Goal: Information Seeking & Learning: Find specific fact

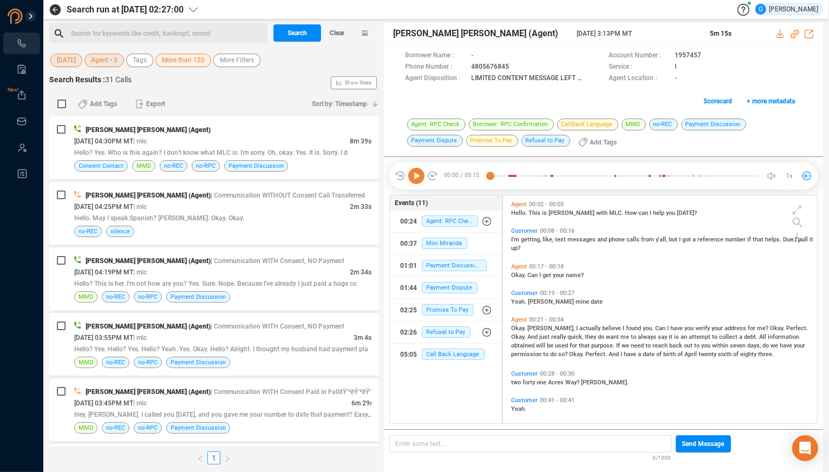
scroll to position [219, 305]
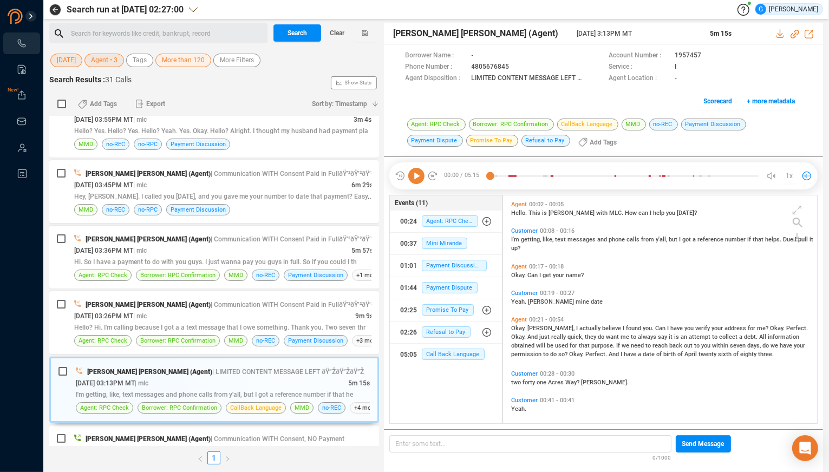
click at [76, 64] on span "[DATE]" at bounding box center [66, 61] width 19 height 14
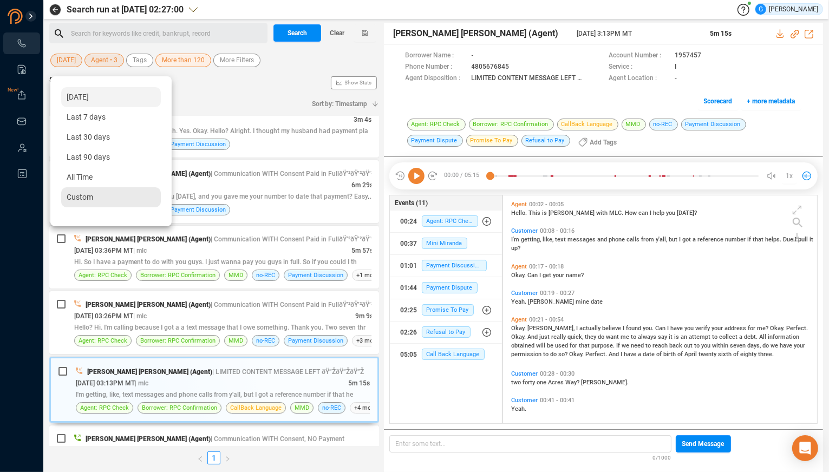
click at [102, 203] on div "Custom" at bounding box center [111, 197] width 100 height 20
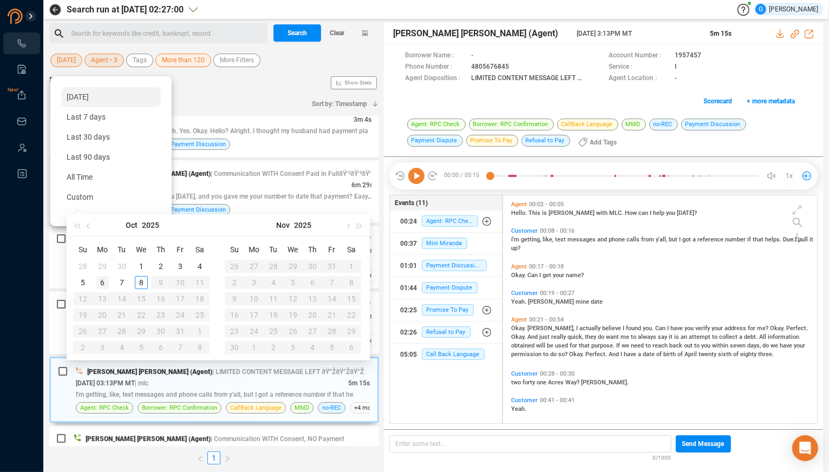
type input "[DATE]"
click at [103, 280] on div "6" at bounding box center [102, 282] width 13 height 13
type input "[DATE]"
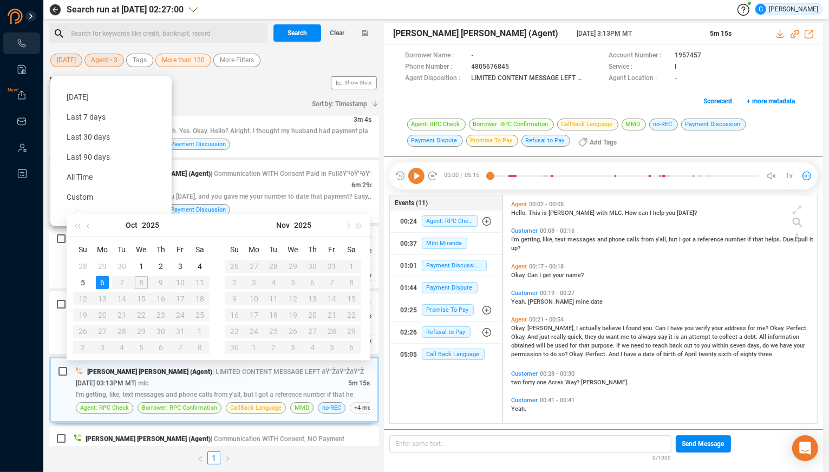
click at [101, 283] on div "6" at bounding box center [102, 282] width 13 height 13
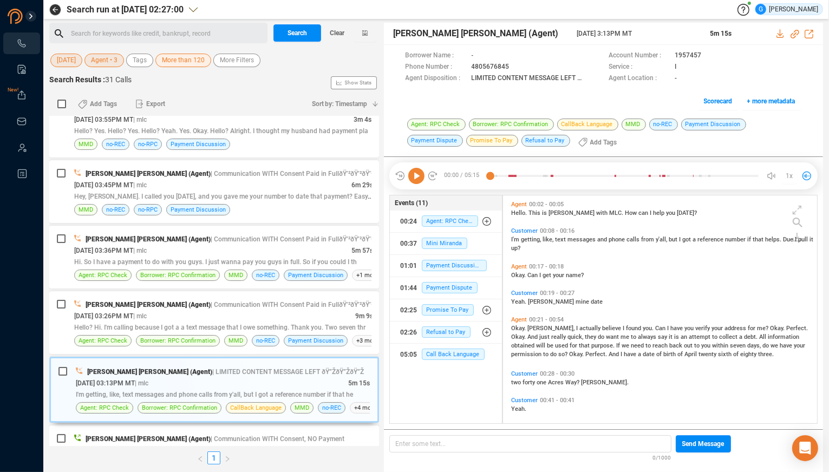
click at [107, 66] on span "Agent • 3" at bounding box center [104, 61] width 27 height 14
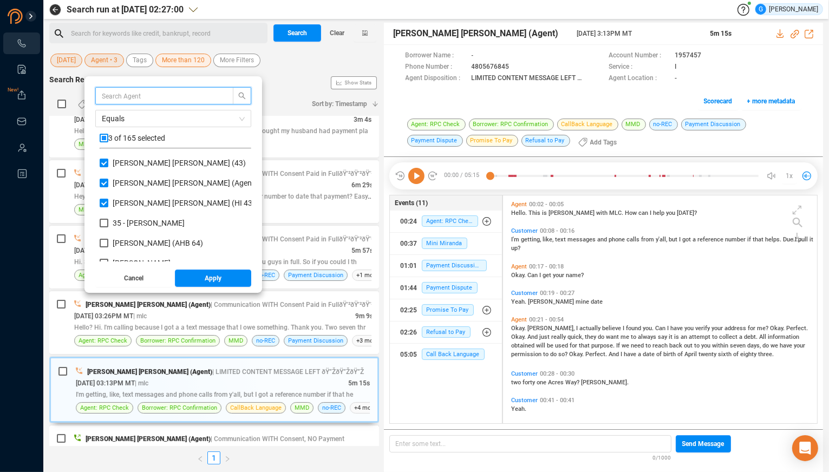
scroll to position [95, 142]
click at [104, 136] on input "checkbox" at bounding box center [104, 138] width 9 height 9
checkbox input "true"
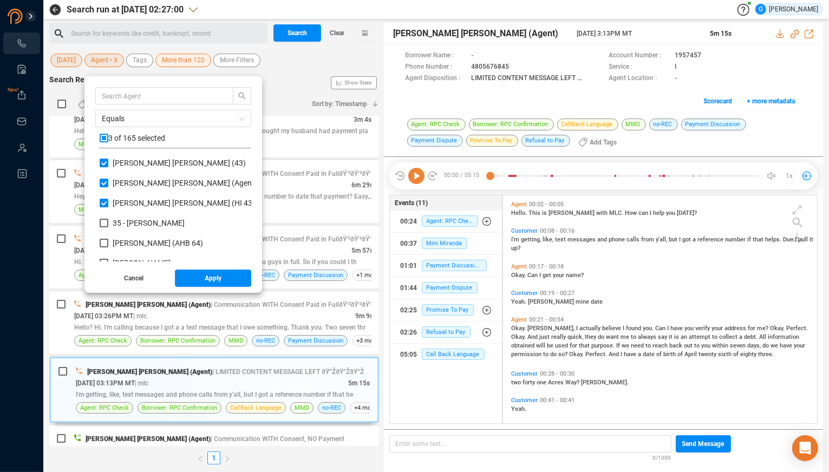
checkbox input "true"
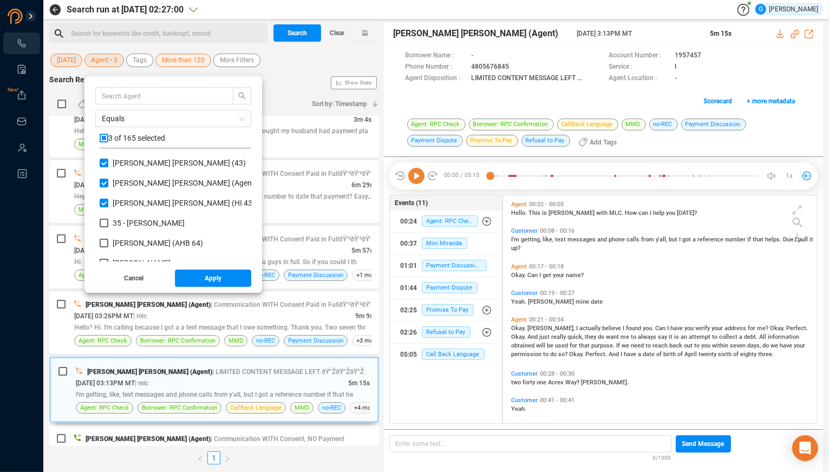
checkbox input "true"
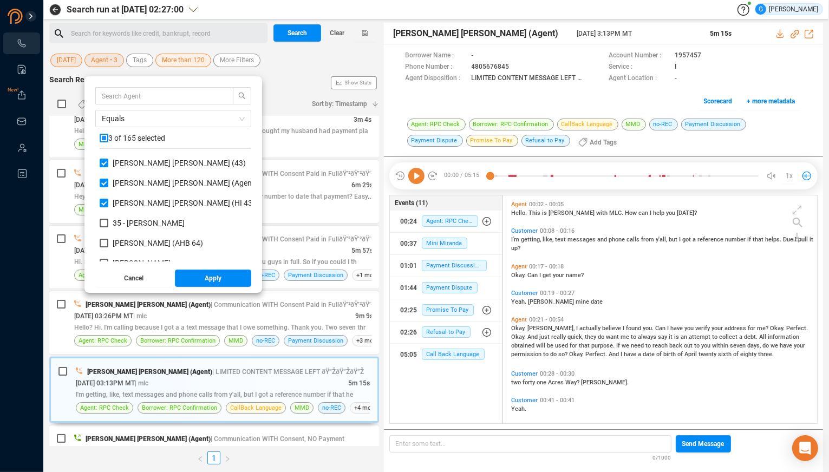
checkbox input "true"
click at [104, 136] on input "checkbox" at bounding box center [104, 138] width 9 height 9
checkbox input "false"
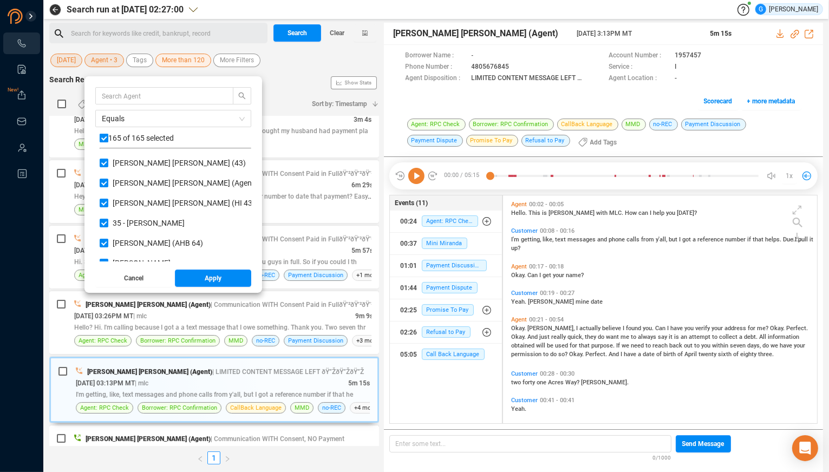
checkbox input "false"
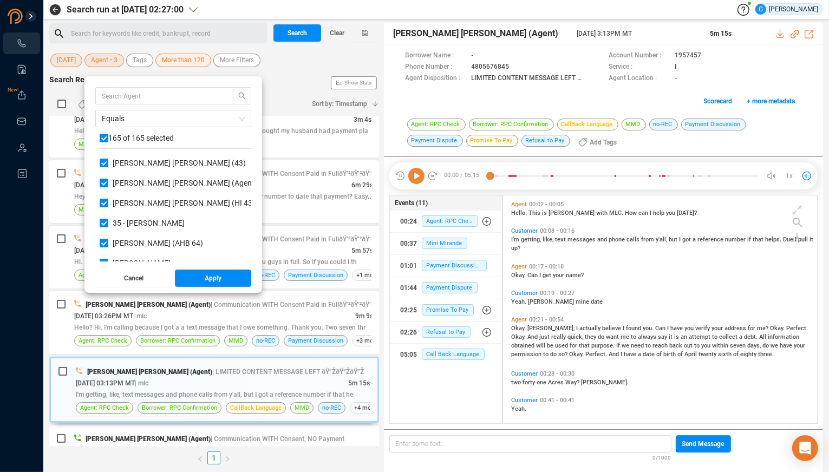
checkbox input "false"
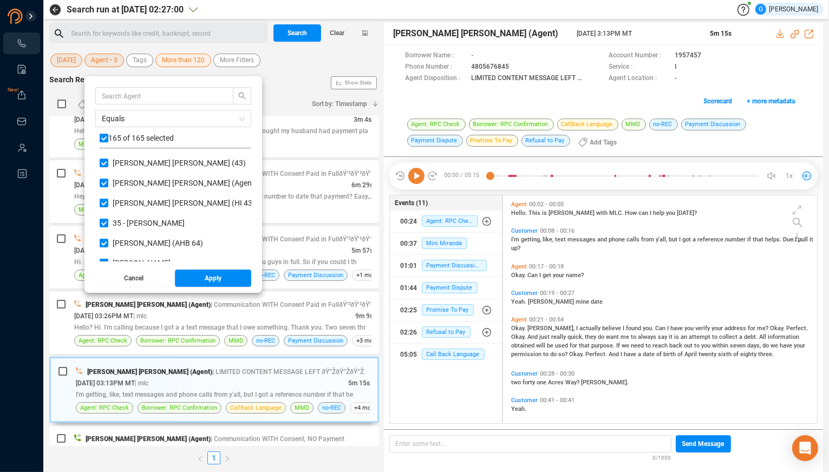
checkbox input "false"
click at [104, 99] on input "text" at bounding box center [159, 96] width 115 height 12
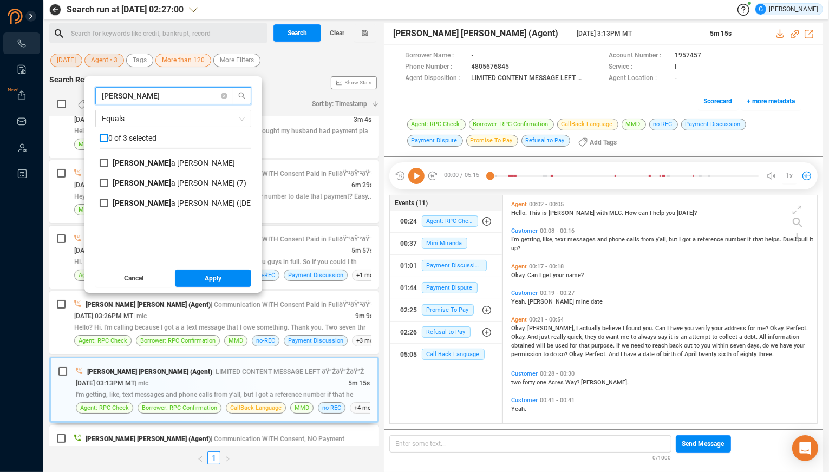
type input "[PERSON_NAME]"
click at [103, 136] on input "checkbox" at bounding box center [104, 138] width 9 height 9
checkbox input "true"
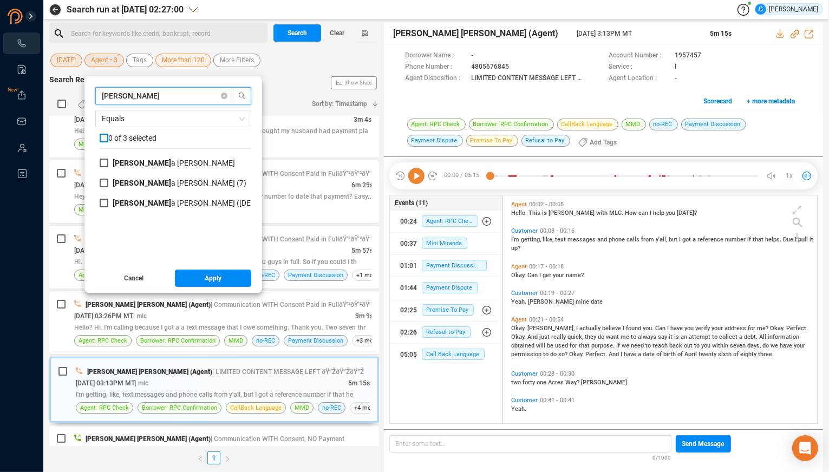
checkbox input "true"
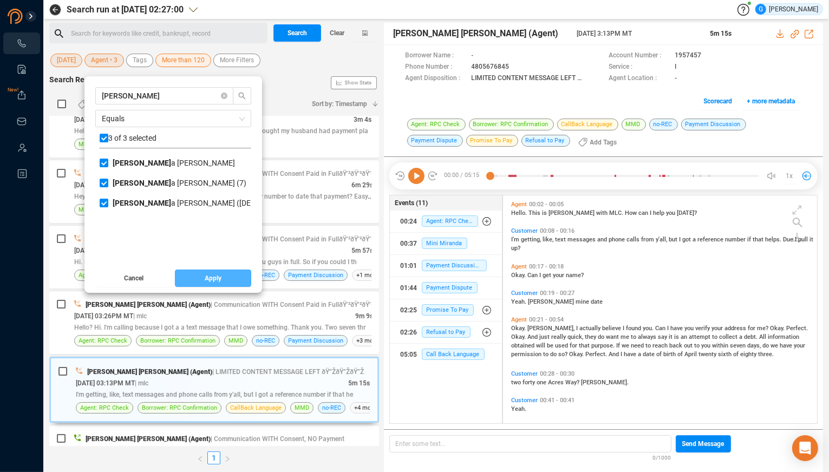
click at [205, 279] on span "Apply" at bounding box center [213, 278] width 17 height 17
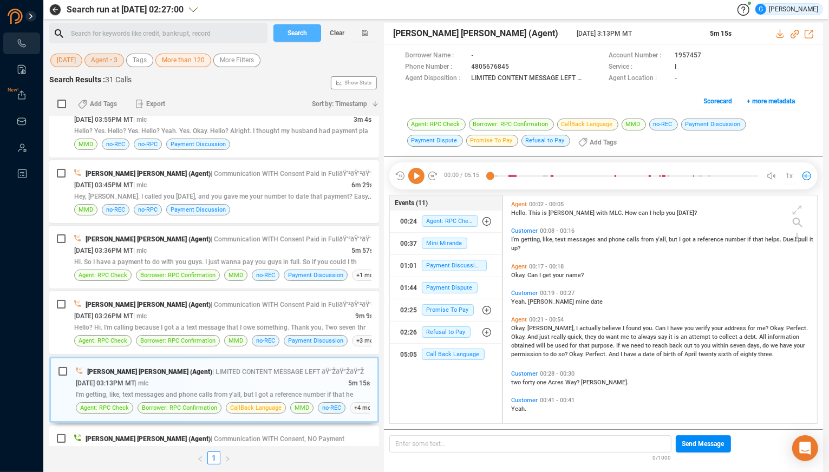
click at [304, 31] on span "Search" at bounding box center [296, 32] width 19 height 17
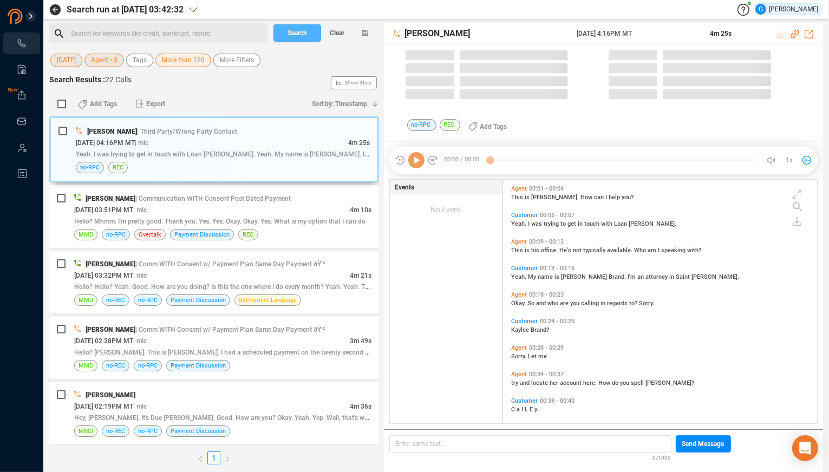
scroll to position [235, 305]
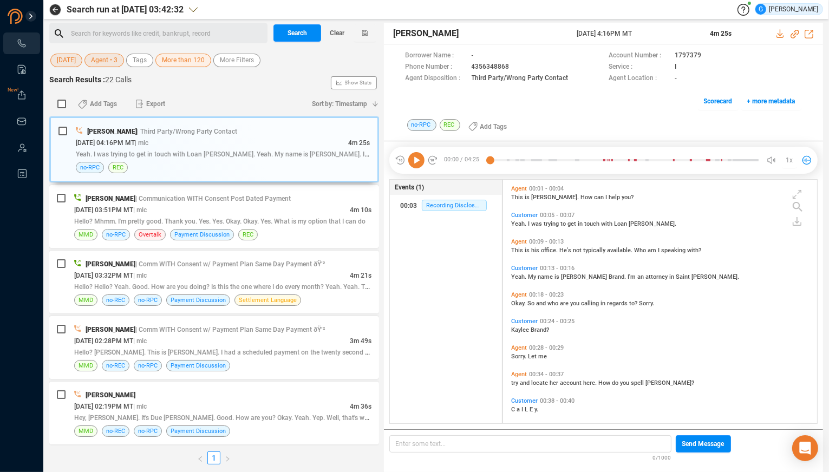
click at [453, 293] on div "Events (1) 00:03 Recording Disclosure" at bounding box center [445, 301] width 113 height 245
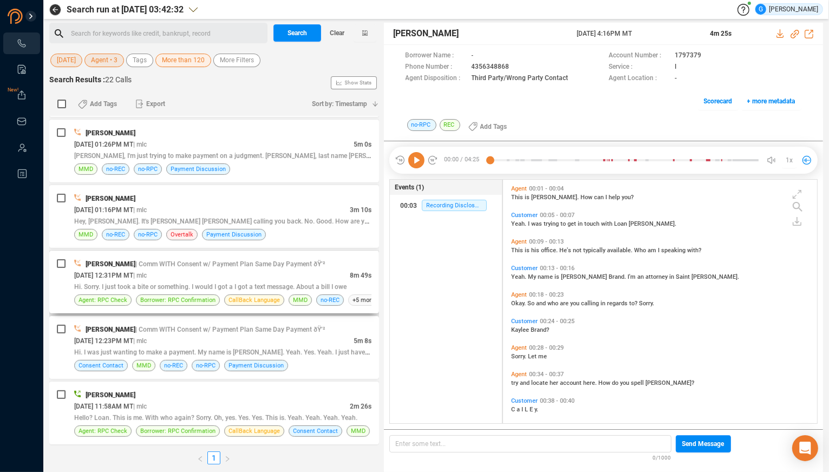
scroll to position [600, 0]
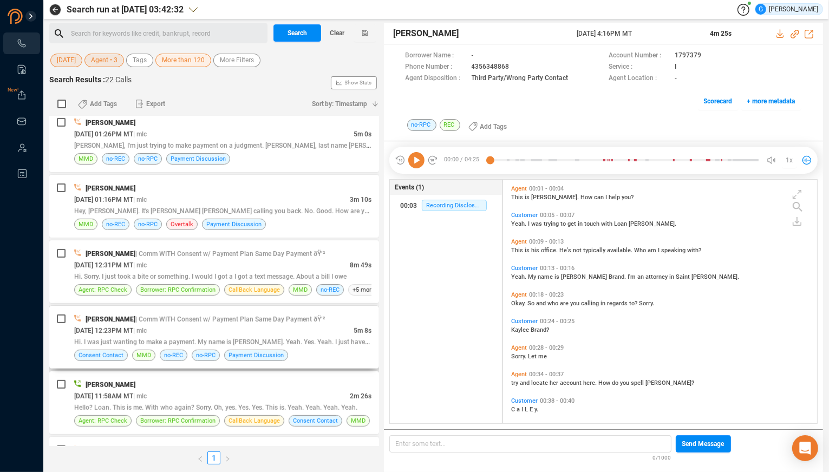
click at [324, 319] on div "[PERSON_NAME] | Comm WITH Consent w/ Payment Plan Same Day Payment ðŸ’²" at bounding box center [222, 318] width 297 height 11
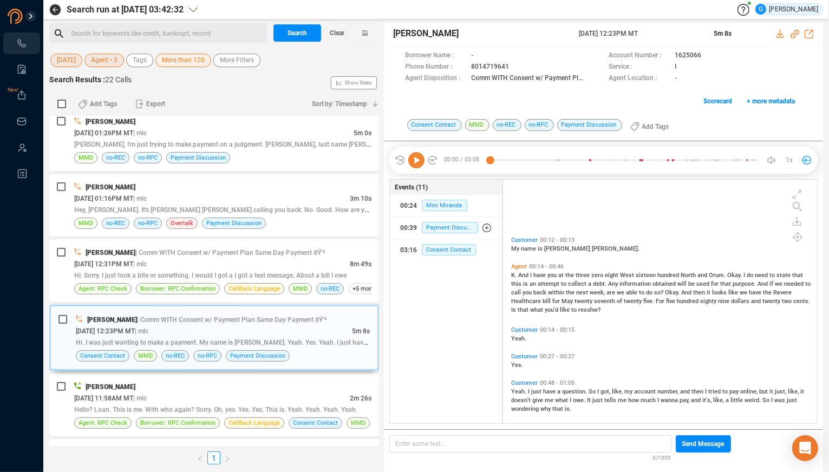
scroll to position [163, 0]
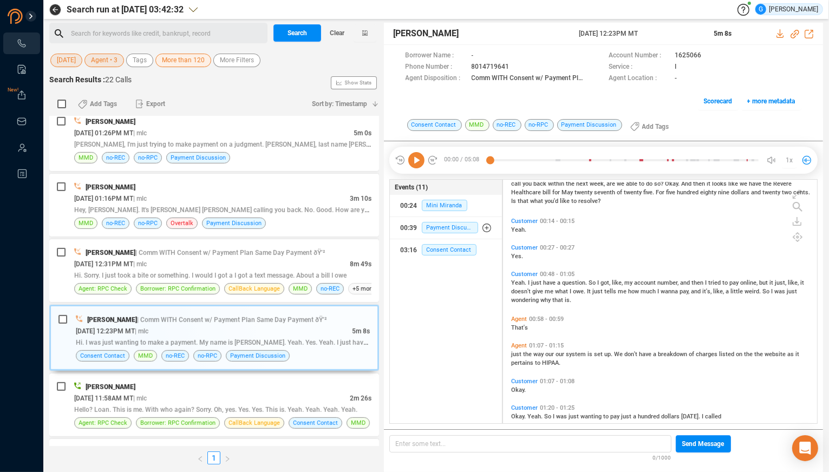
click at [511, 285] on span "Yeah." at bounding box center [519, 282] width 17 height 7
click at [418, 163] on icon at bounding box center [416, 160] width 16 height 16
click at [790, 161] on span "1x" at bounding box center [788, 160] width 7 height 17
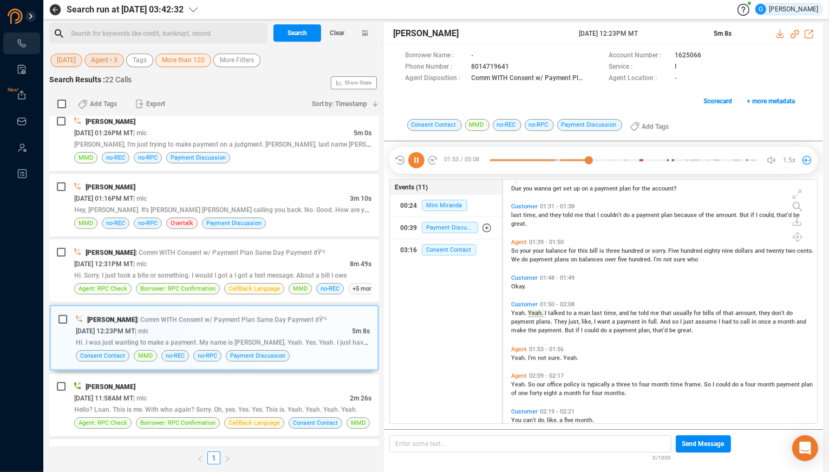
scroll to position [436, 0]
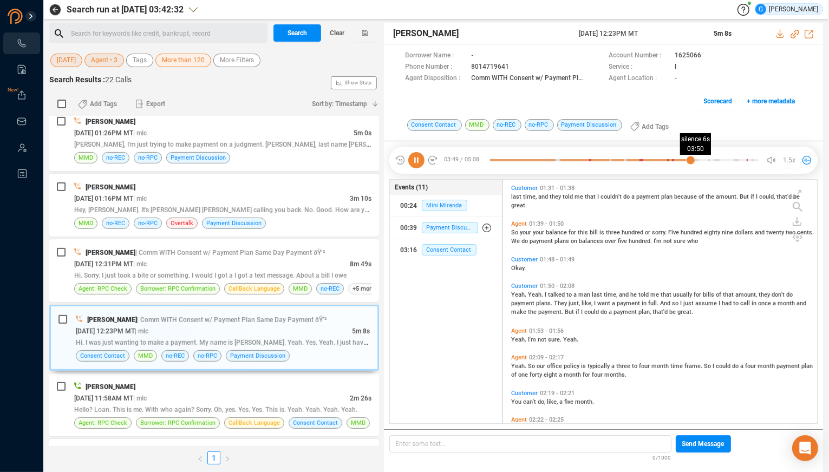
drag, startPoint x: 705, startPoint y: 161, endPoint x: 690, endPoint y: 163, distance: 14.7
click at [690, 163] on div at bounding box center [624, 160] width 268 height 16
click at [787, 159] on span "1.5x" at bounding box center [789, 160] width 12 height 17
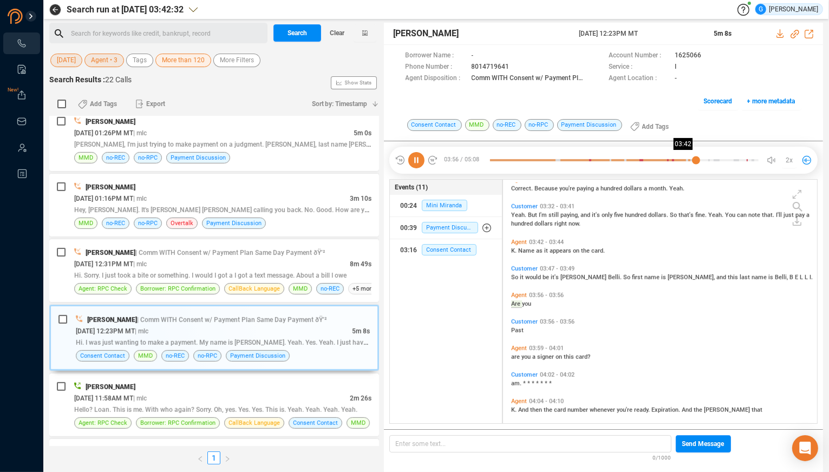
scroll to position [992, 0]
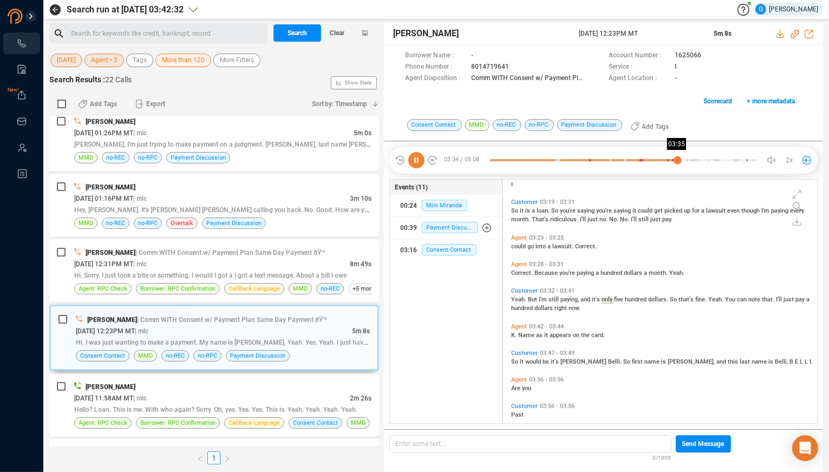
drag, startPoint x: 703, startPoint y: 159, endPoint x: 677, endPoint y: 160, distance: 25.5
click at [677, 160] on div at bounding box center [624, 160] width 268 height 16
click at [787, 161] on span "2x" at bounding box center [788, 160] width 7 height 17
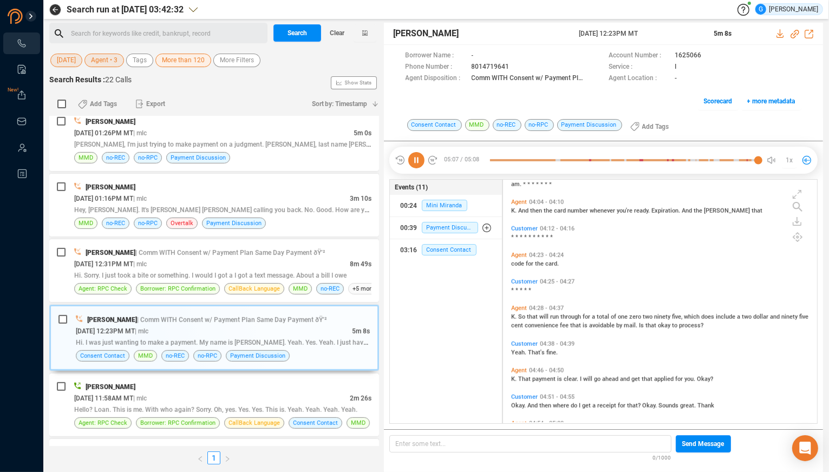
scroll to position [1221, 0]
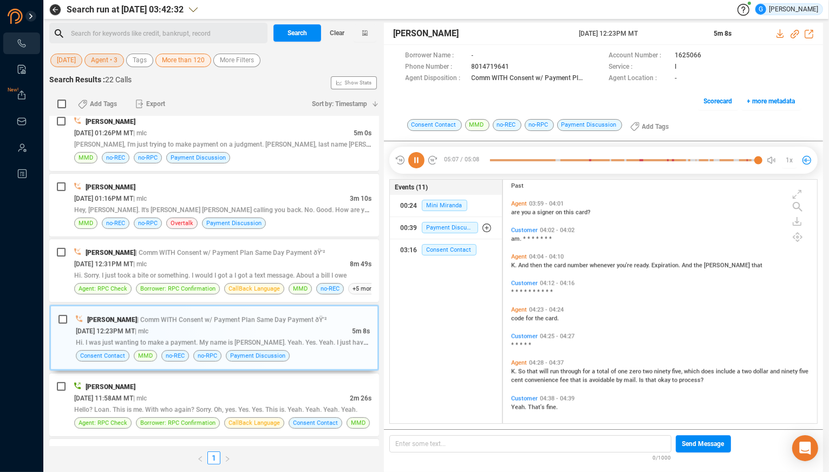
click at [461, 374] on div "Events (11) 00:24 Mini Miranda 00:39 Payment Discussion 03:16 Consent Contact" at bounding box center [445, 301] width 113 height 245
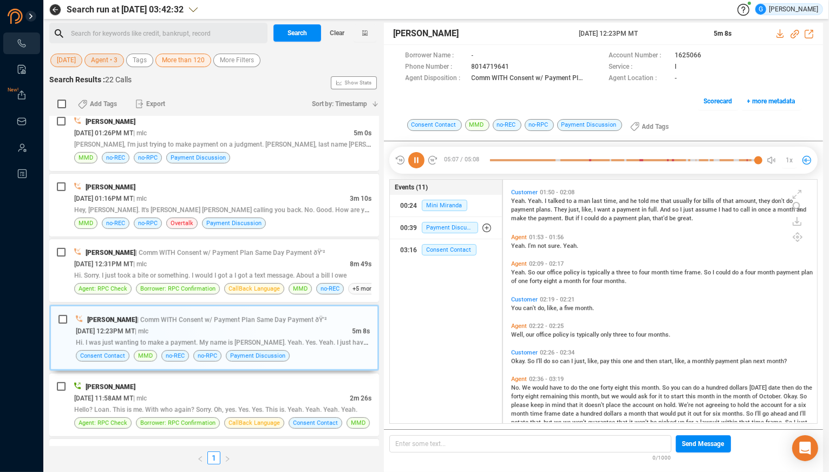
scroll to position [511, 0]
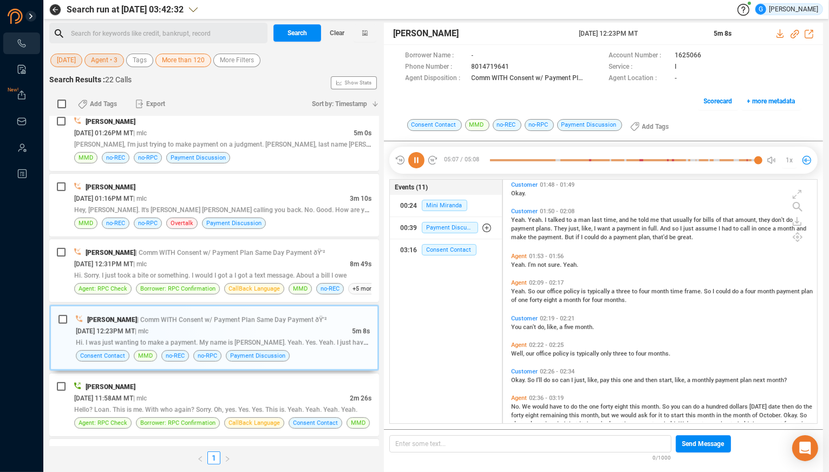
click at [473, 339] on div "Events (11) 00:24 Mini Miranda 00:39 Payment Discussion 03:16 Consent Contact" at bounding box center [445, 301] width 113 height 245
click at [451, 384] on div "Events (11) 00:24 Mini Miranda 00:39 Payment Discussion 03:16 Consent Contact" at bounding box center [445, 301] width 113 height 245
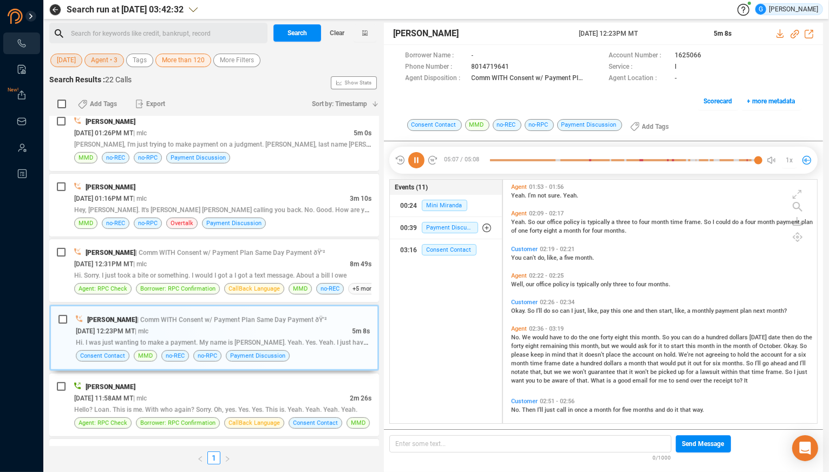
scroll to position [620, 0]
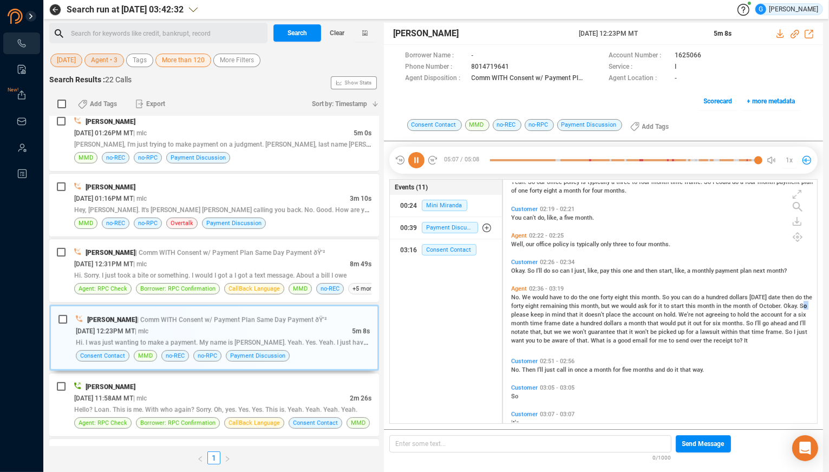
drag, startPoint x: 521, startPoint y: 310, endPoint x: 515, endPoint y: 316, distance: 8.0
click at [515, 316] on div "No. We would have to do the one forty eight this month. So you can do a hundred…" at bounding box center [662, 318] width 303 height 52
click at [469, 331] on div "Events (11) 00:24 Mini Miranda 00:39 Payment Discussion 03:16 Consent Contact" at bounding box center [445, 301] width 113 height 245
click at [533, 298] on span "would" at bounding box center [540, 297] width 17 height 7
click at [414, 162] on icon at bounding box center [416, 160] width 16 height 16
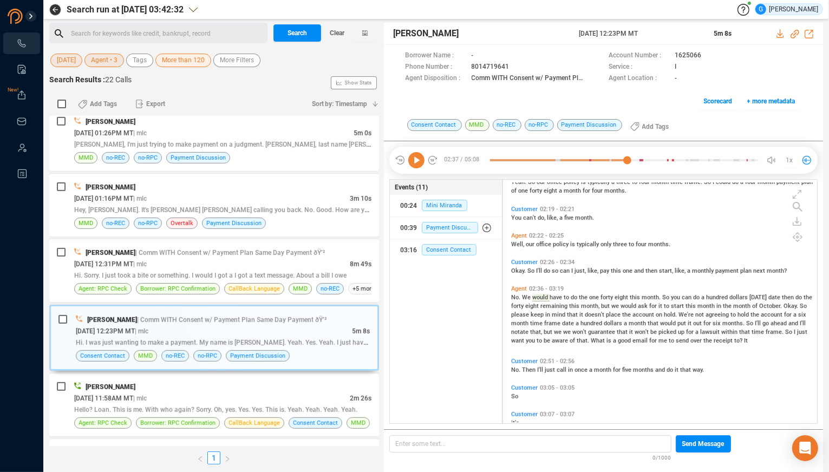
click at [417, 159] on icon at bounding box center [416, 160] width 16 height 16
click at [416, 163] on icon at bounding box center [416, 160] width 16 height 16
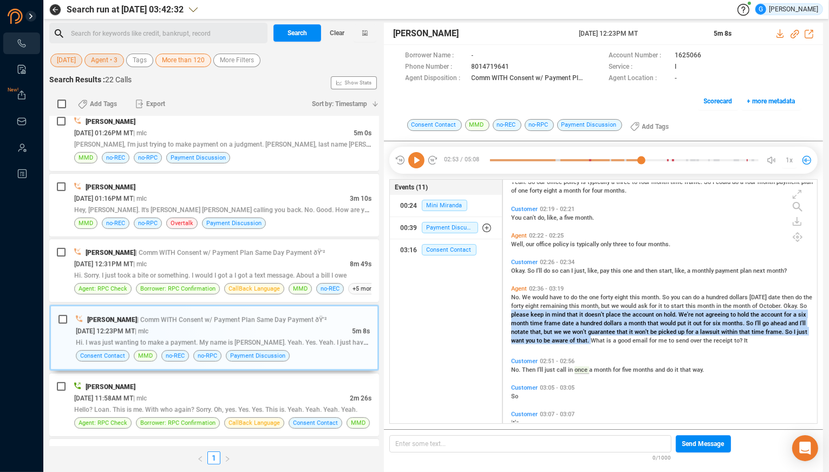
drag, startPoint x: 520, startPoint y: 313, endPoint x: 600, endPoint y: 343, distance: 85.0
click at [600, 343] on span "No. We would have to do the one forty eight this month. So you can do a hundred…" at bounding box center [661, 319] width 301 height 50
copy span "please keep in mind that it doesn't place the account on hold. We're not agreei…"
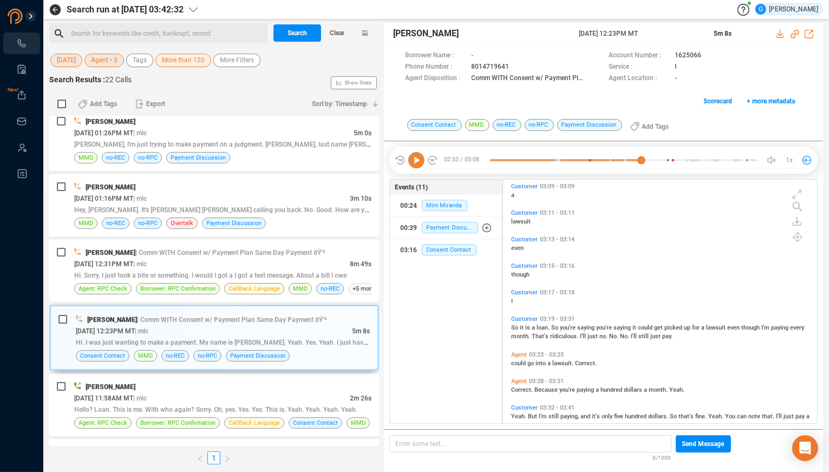
scroll to position [893, 0]
